Goal: Task Accomplishment & Management: Use online tool/utility

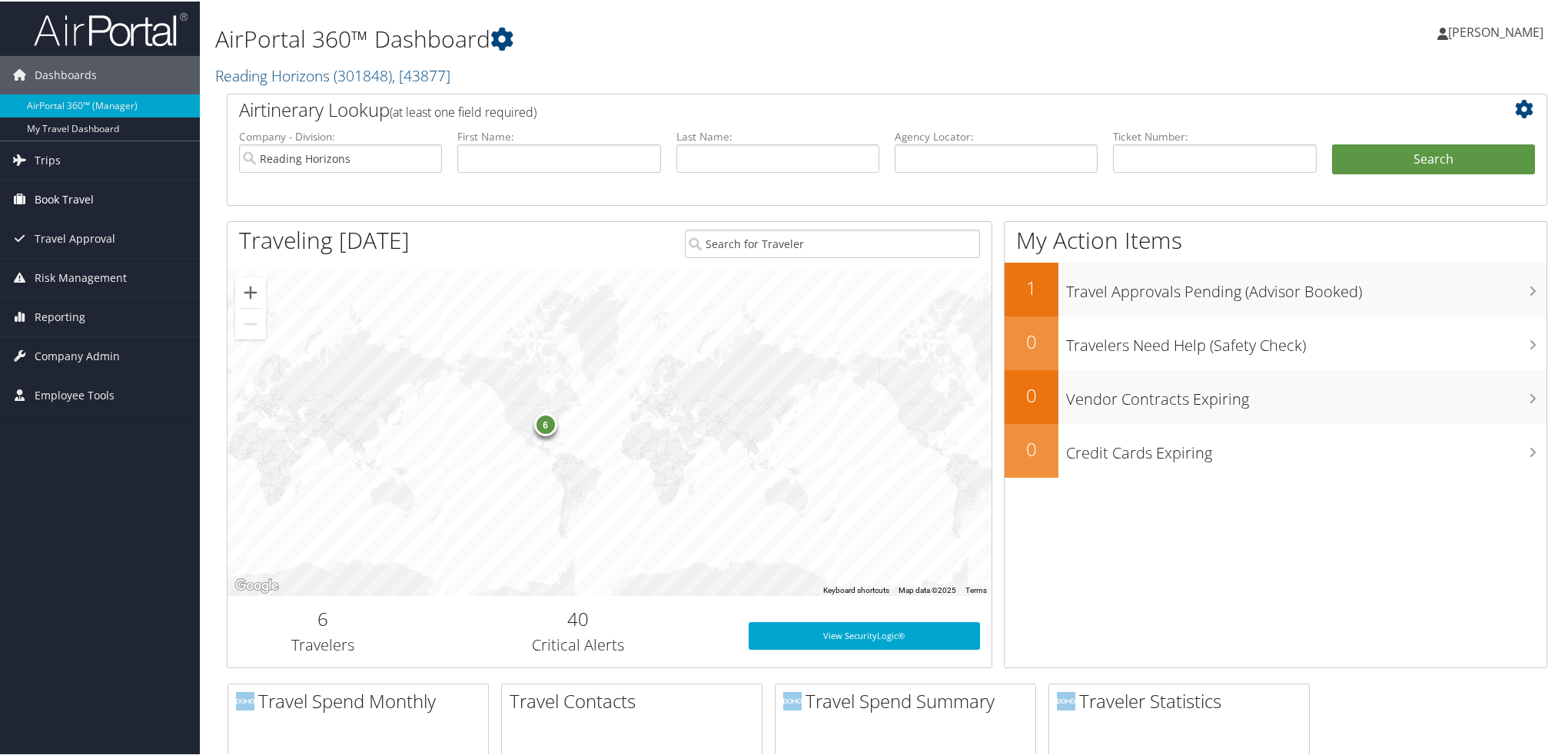
click at [73, 193] on span "Book Travel" at bounding box center [64, 198] width 59 height 39
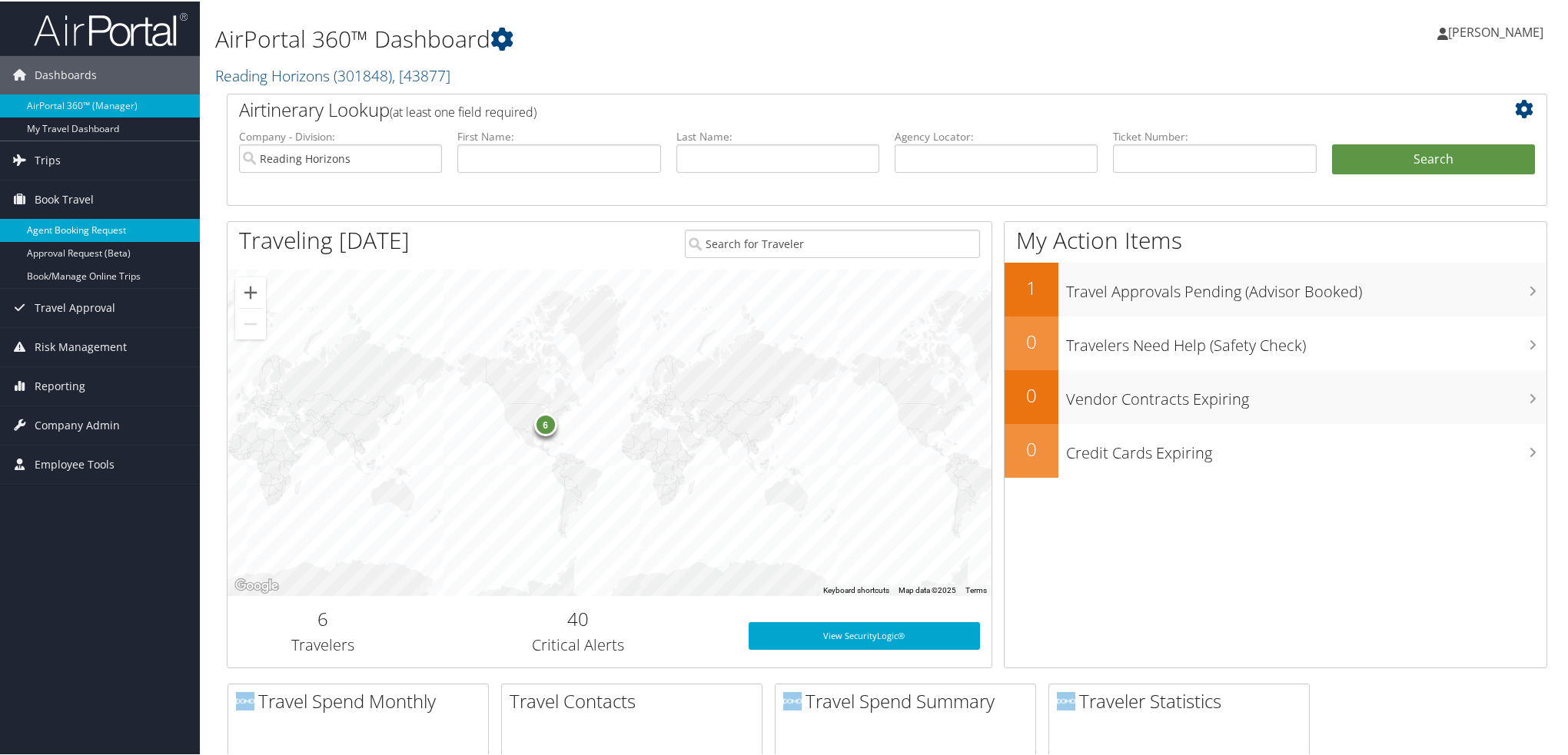
click at [97, 230] on link "Agent Booking Request" at bounding box center [100, 229] width 200 height 23
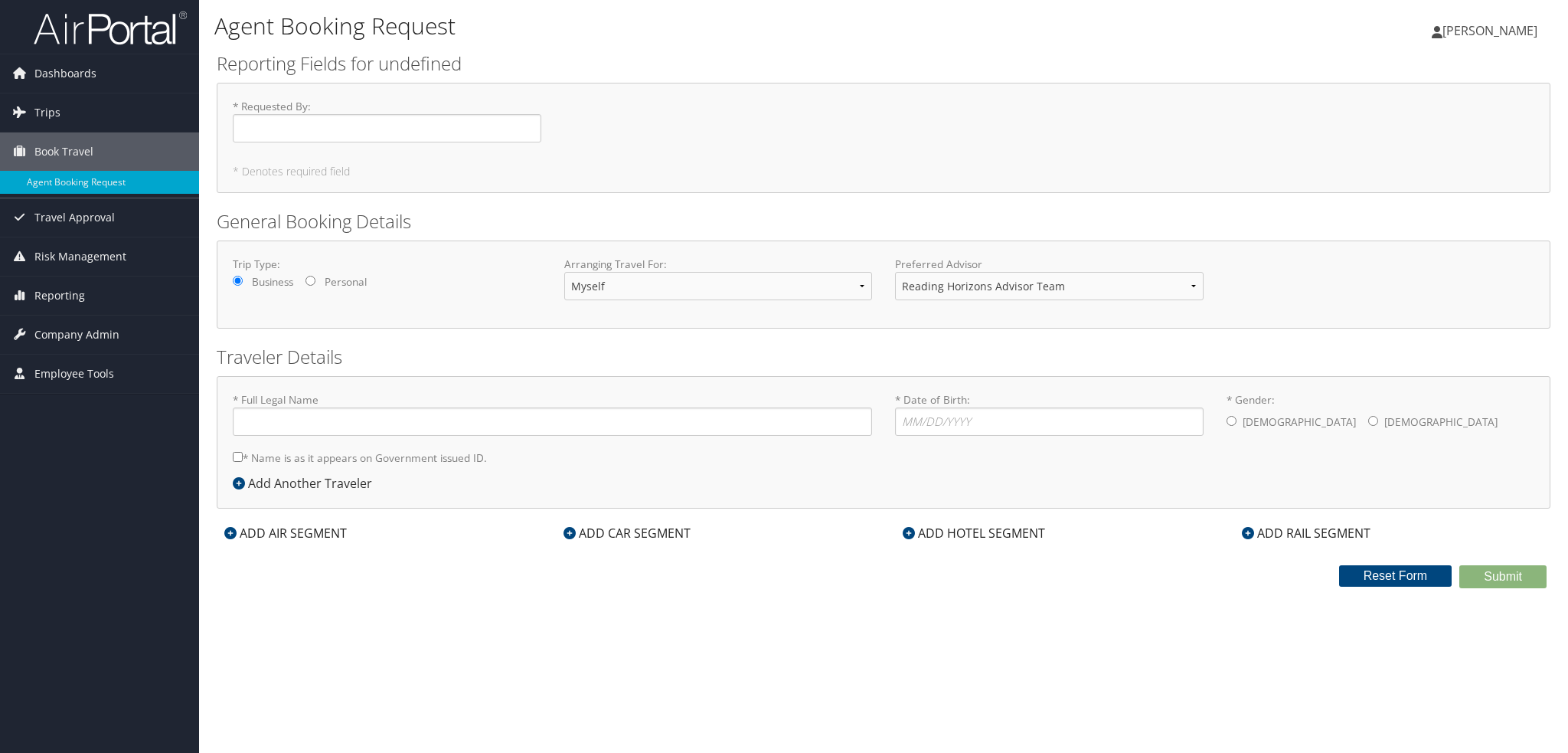
type input "[PERSON_NAME] [PERSON_NAME]"
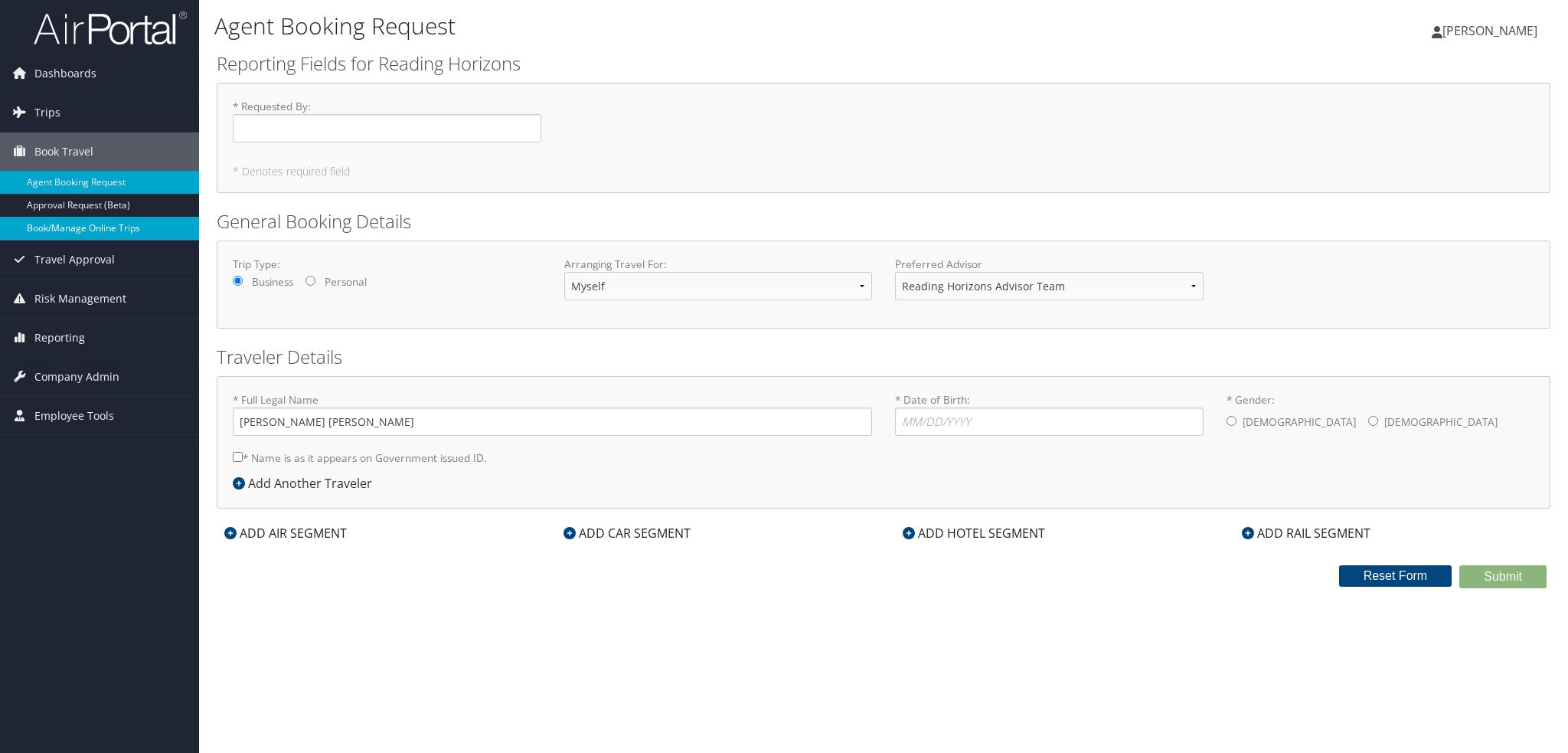
click at [99, 219] on link "Book/Manage Online Trips" at bounding box center [99, 228] width 199 height 23
